Goal: Task Accomplishment & Management: Manage account settings

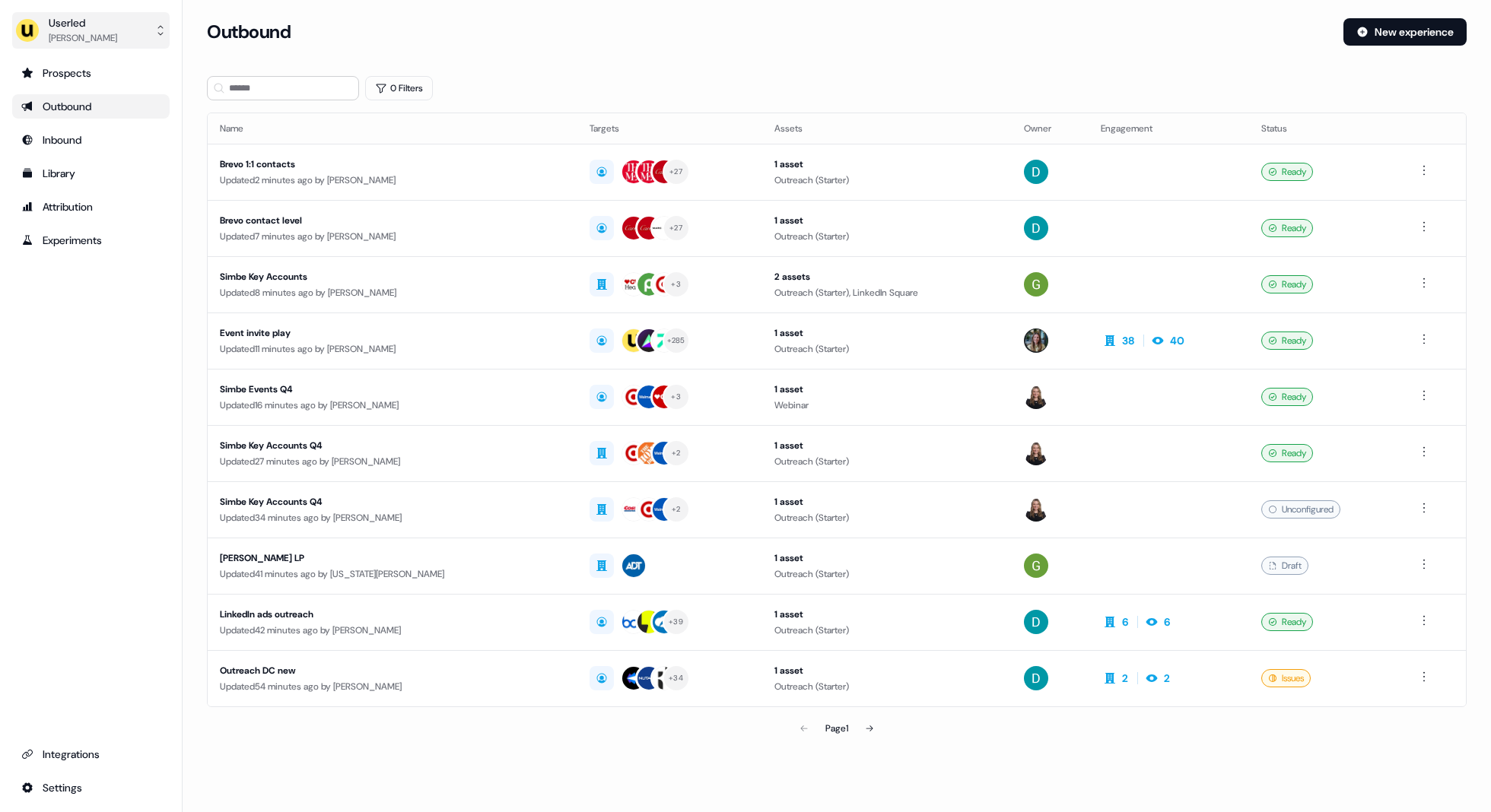
click at [75, 40] on div "Marcus Cousins" at bounding box center [83, 38] width 69 height 15
click at [98, 72] on div "Impersonate (Admin)" at bounding box center [91, 72] width 145 height 27
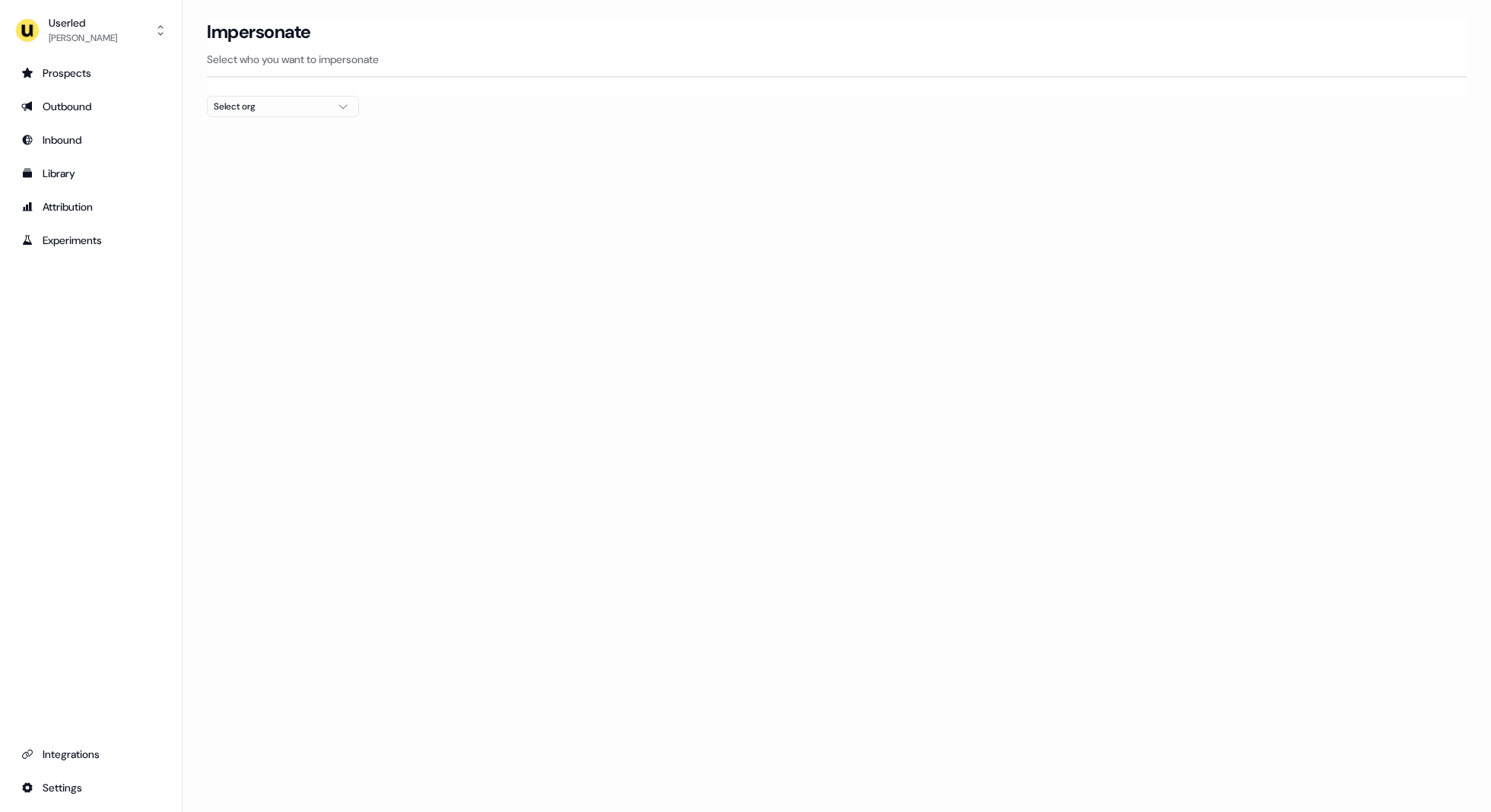
click at [316, 108] on div "Select org" at bounding box center [271, 107] width 114 height 15
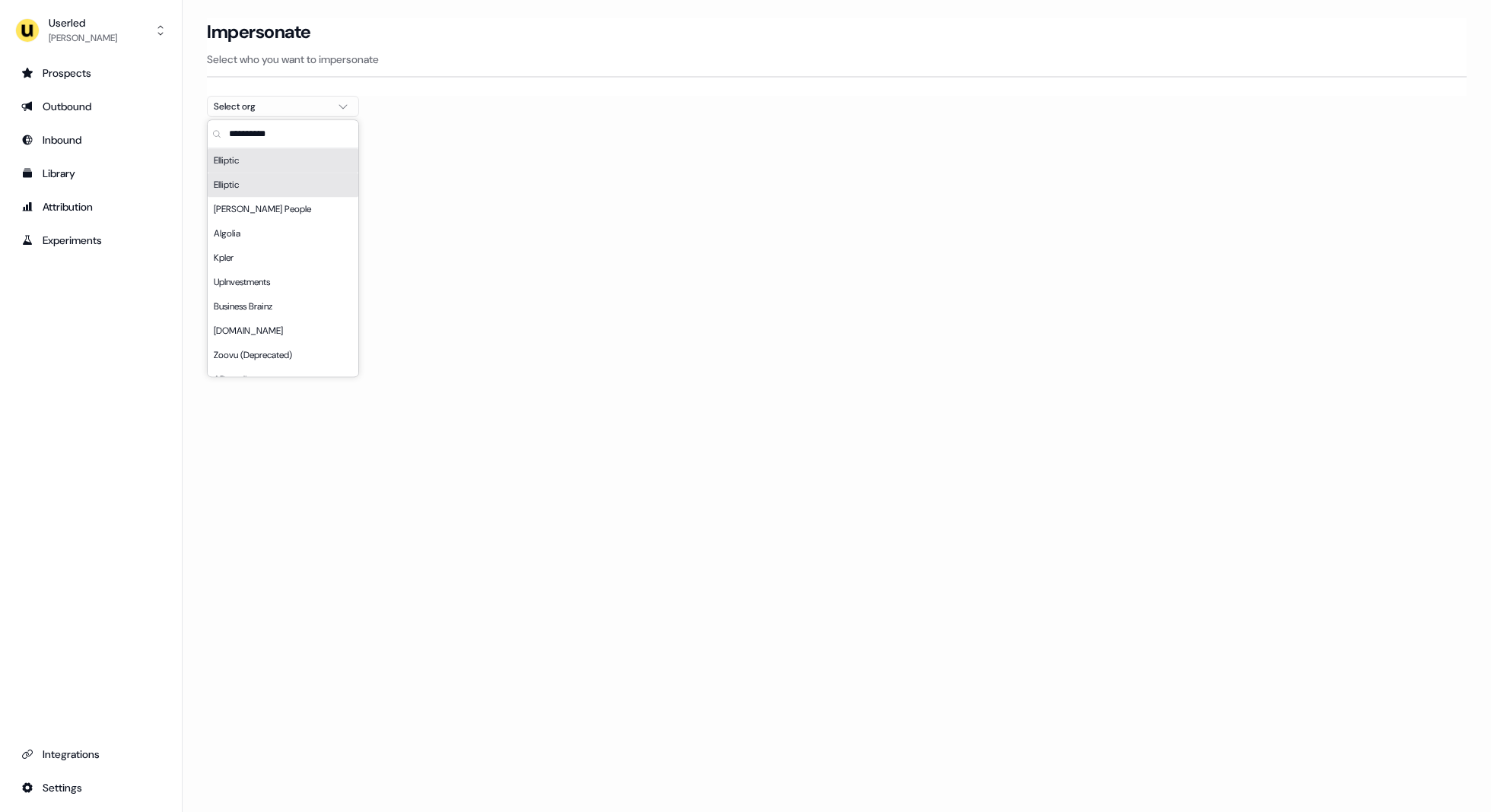
click at [287, 182] on div "Elliptic" at bounding box center [283, 185] width 151 height 24
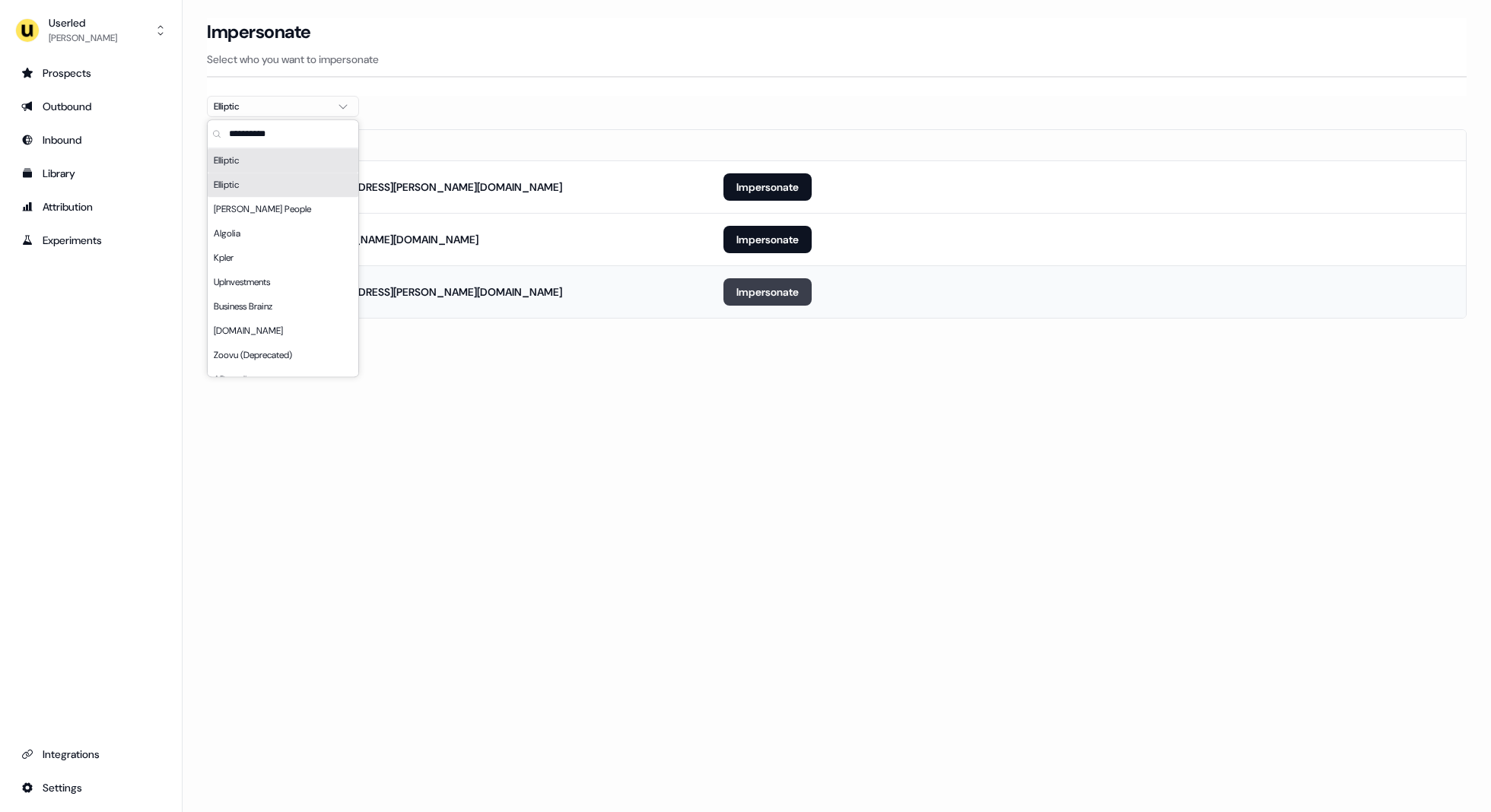
click at [773, 290] on button "Impersonate" at bounding box center [768, 292] width 88 height 27
